Goal: Task Accomplishment & Management: Manage account settings

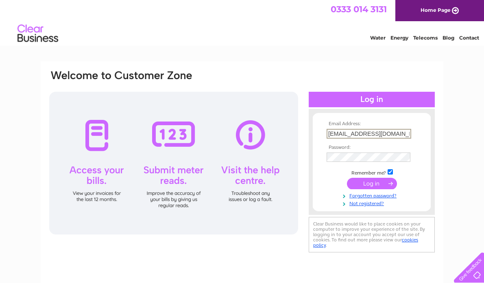
type input "the_buttercross@hotmail.com"
click at [372, 182] on input "submit" at bounding box center [372, 182] width 50 height 11
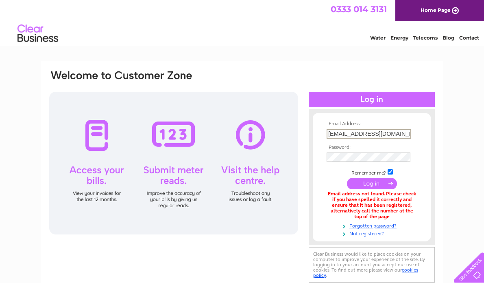
type input "[EMAIL_ADDRESS][DOMAIN_NAME]"
click at [342, 151] on td at bounding box center [372, 156] width 94 height 13
click at [372, 182] on input "submit" at bounding box center [372, 182] width 50 height 11
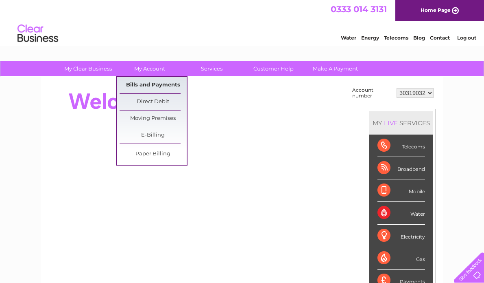
click at [145, 89] on link "Bills and Payments" at bounding box center [153, 85] width 67 height 16
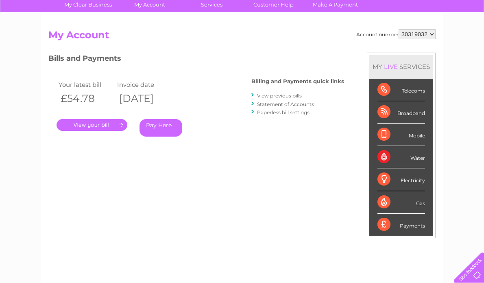
scroll to position [65, 0]
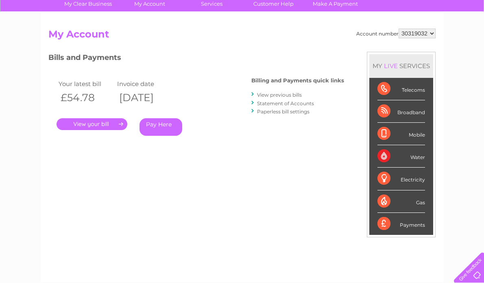
click at [94, 123] on link "." at bounding box center [92, 124] width 71 height 12
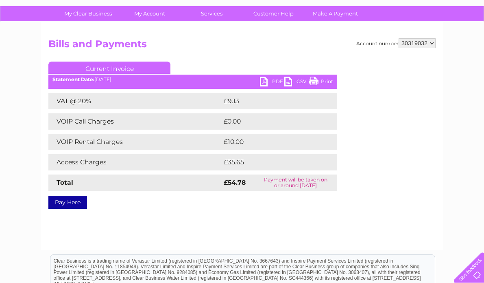
scroll to position [57, 0]
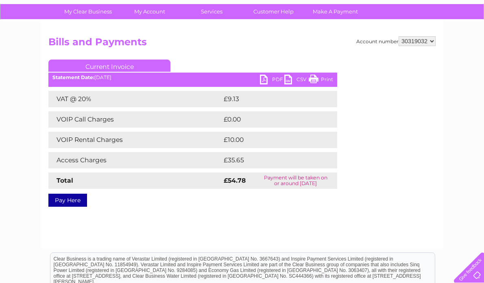
click at [275, 78] on link "PDF" at bounding box center [272, 80] width 24 height 12
click at [265, 80] on link "PDF" at bounding box center [272, 80] width 24 height 12
